Goal: Navigation & Orientation: Find specific page/section

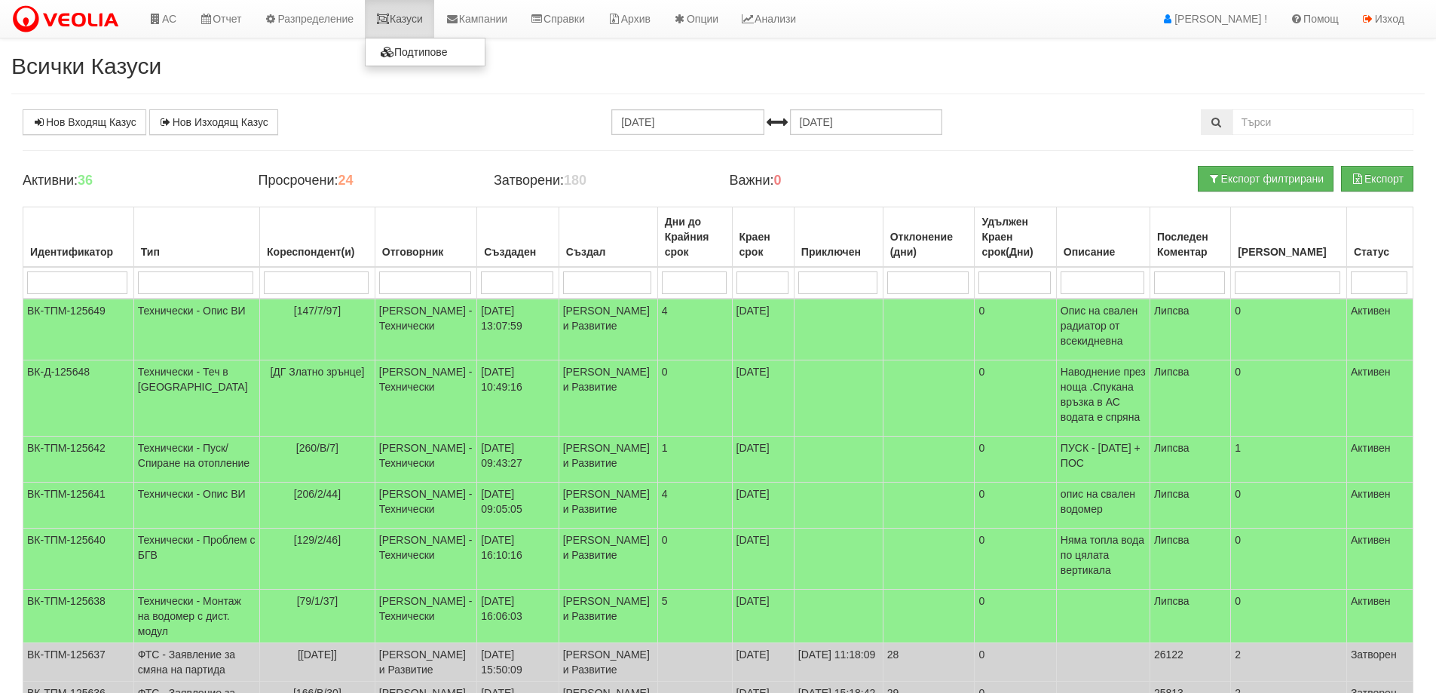
click at [406, 17] on link "Казуси" at bounding box center [399, 19] width 69 height 38
click at [403, 18] on link "Казуси" at bounding box center [399, 19] width 69 height 38
click at [418, 15] on link "Казуси" at bounding box center [399, 19] width 69 height 38
